Goal: Transaction & Acquisition: Download file/media

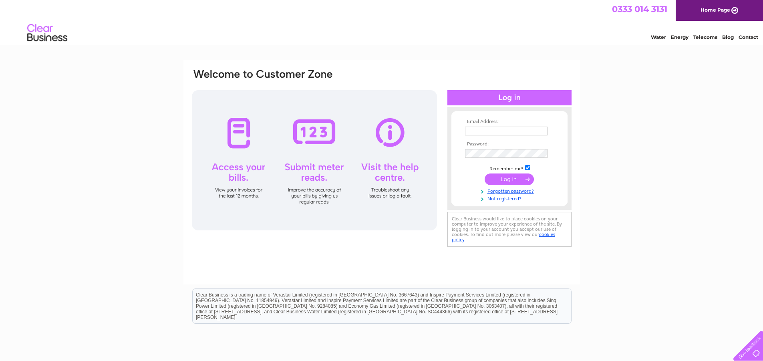
type input "h.hawthorne@clicknetherfield.com"
click at [511, 176] on input "submit" at bounding box center [509, 178] width 49 height 11
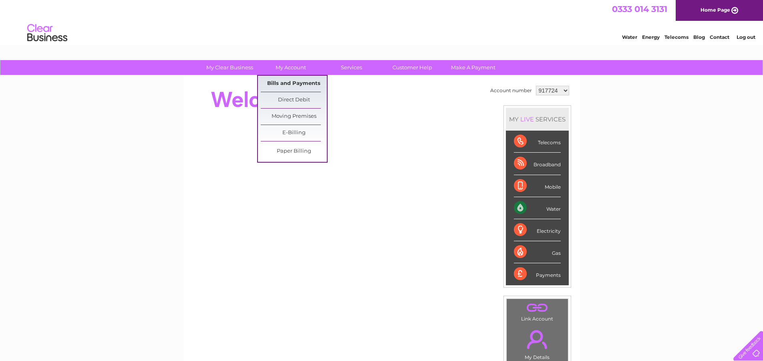
click at [285, 78] on link "Bills and Payments" at bounding box center [294, 84] width 66 height 16
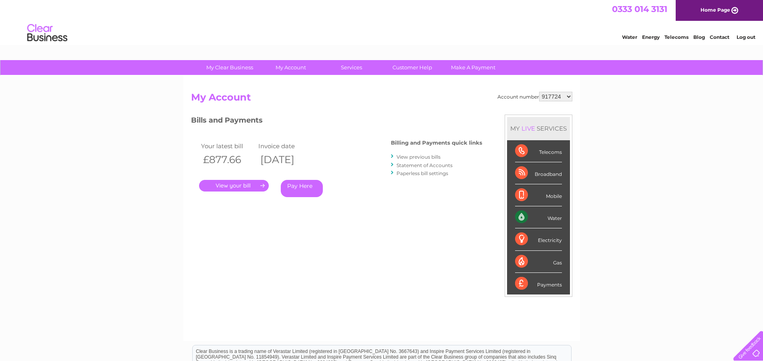
click at [227, 182] on link "." at bounding box center [234, 186] width 70 height 12
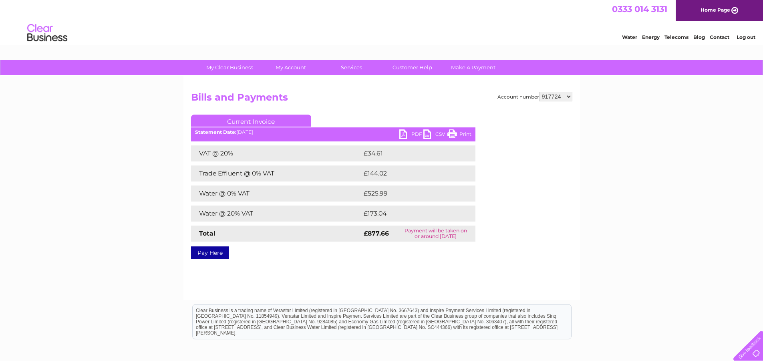
click at [402, 134] on link "PDF" at bounding box center [411, 135] width 24 height 12
